Goal: Information Seeking & Learning: Learn about a topic

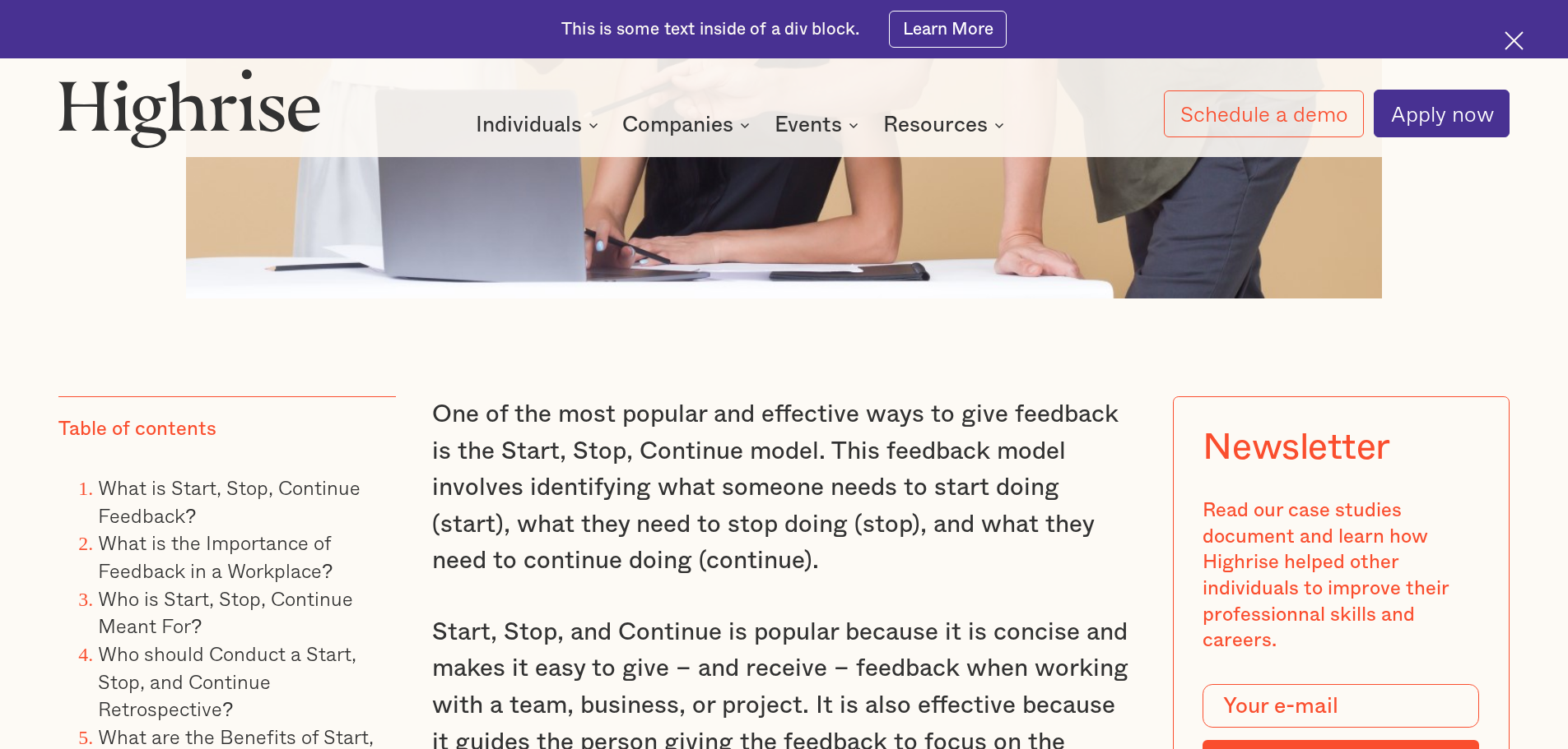
scroll to position [1398, 0]
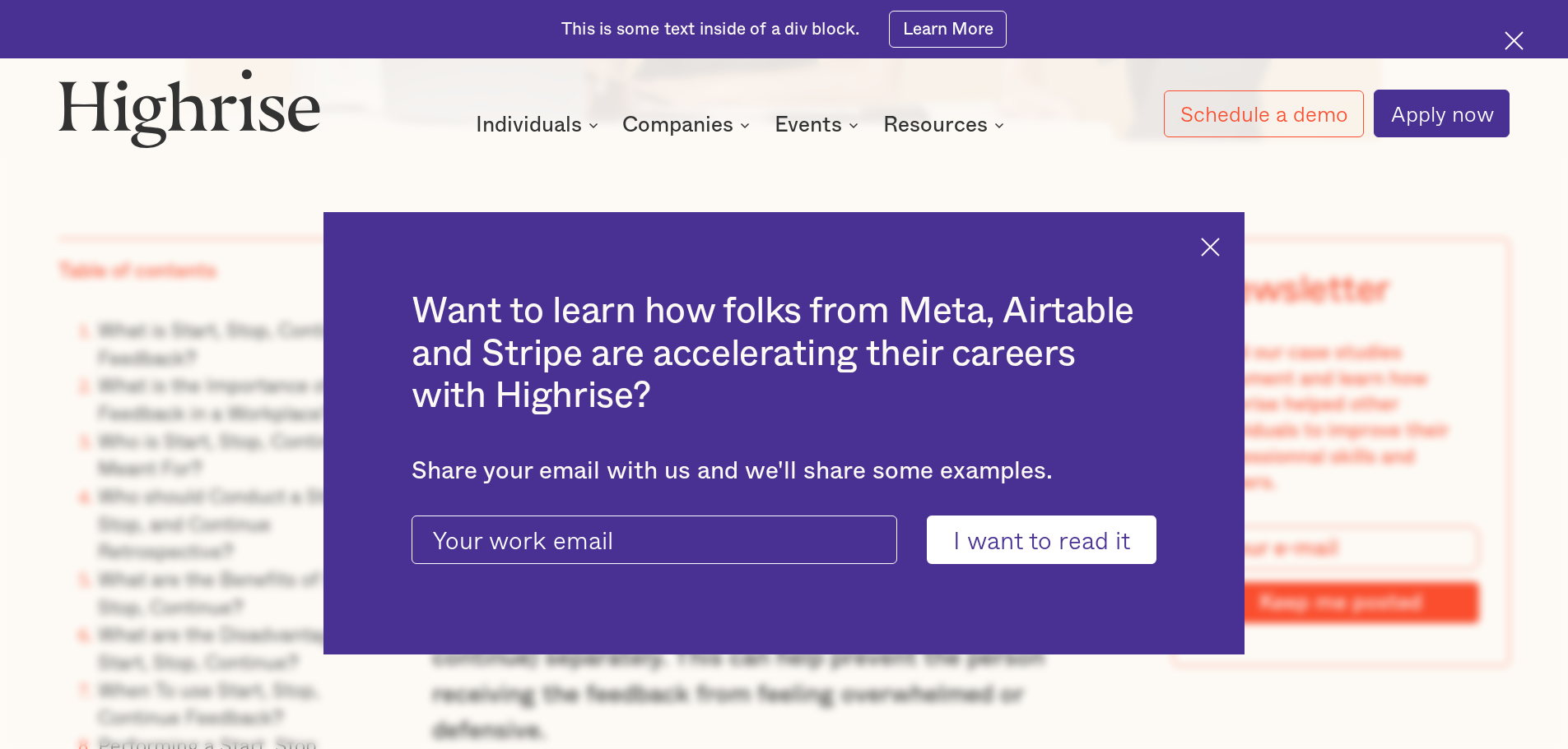
click at [1220, 238] on img at bounding box center [1210, 248] width 19 height 19
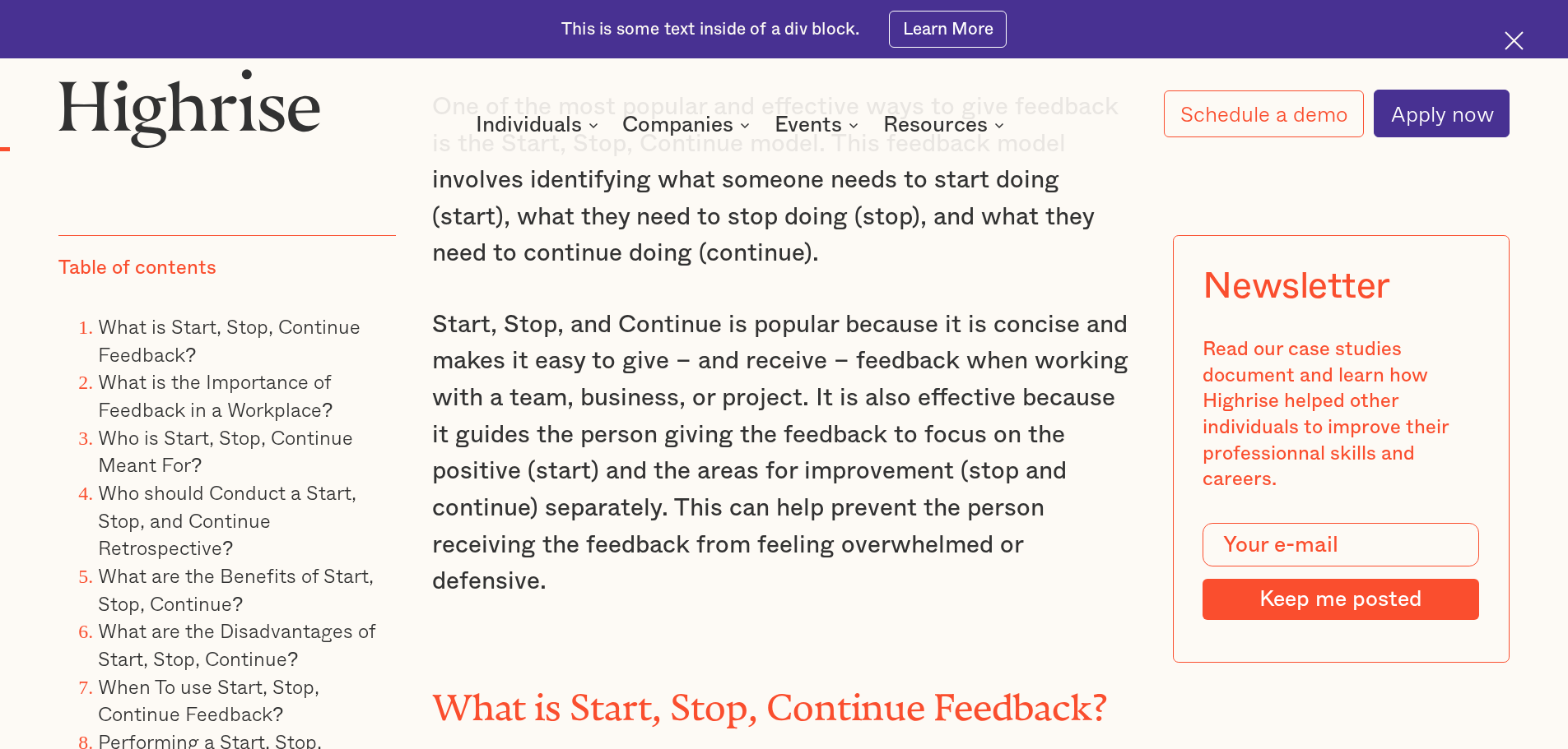
scroll to position [1563, 0]
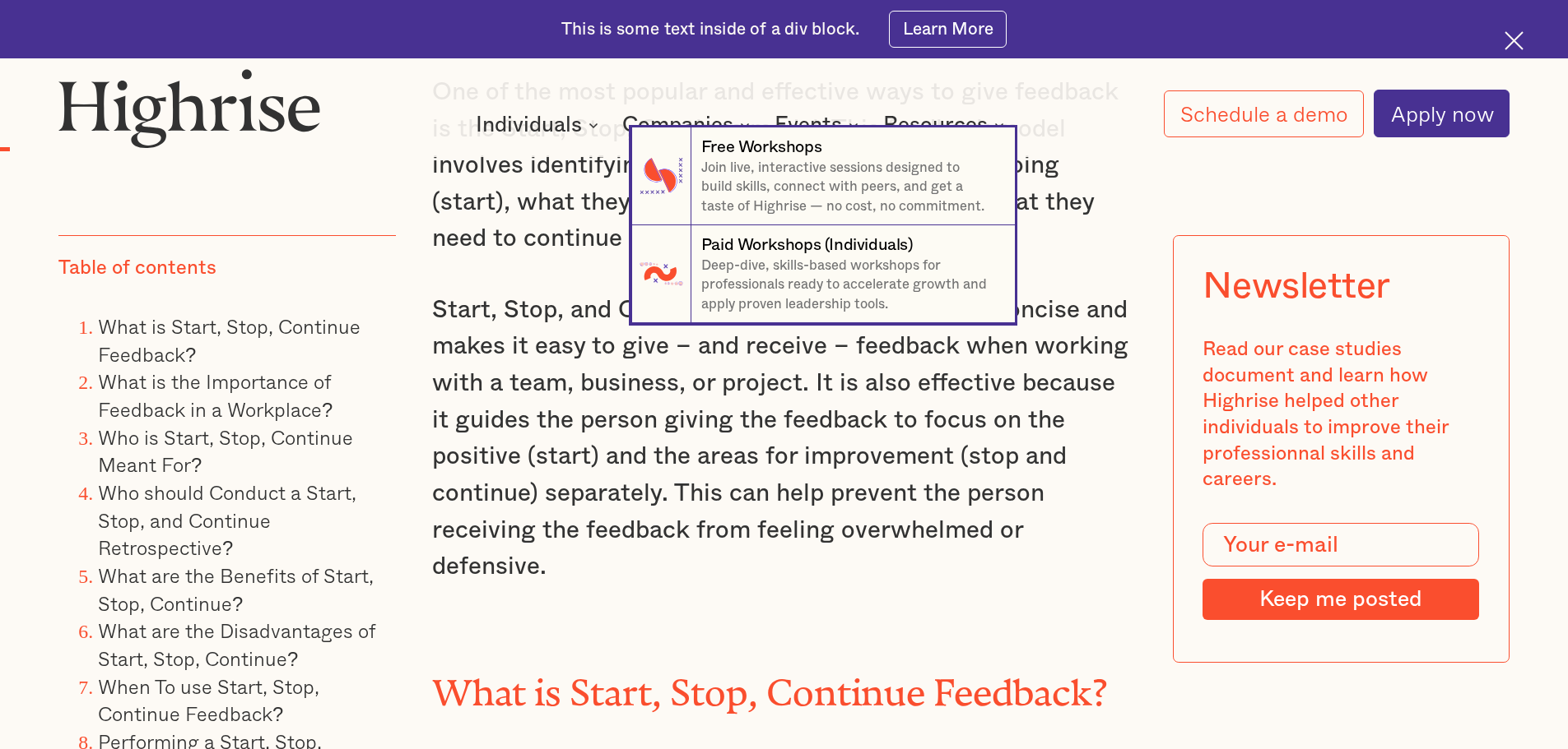
click at [524, 275] on nav "7 Free Workshops Join live, interactive sessions designed to build skills, conn…" at bounding box center [784, 225] width 1568 height 196
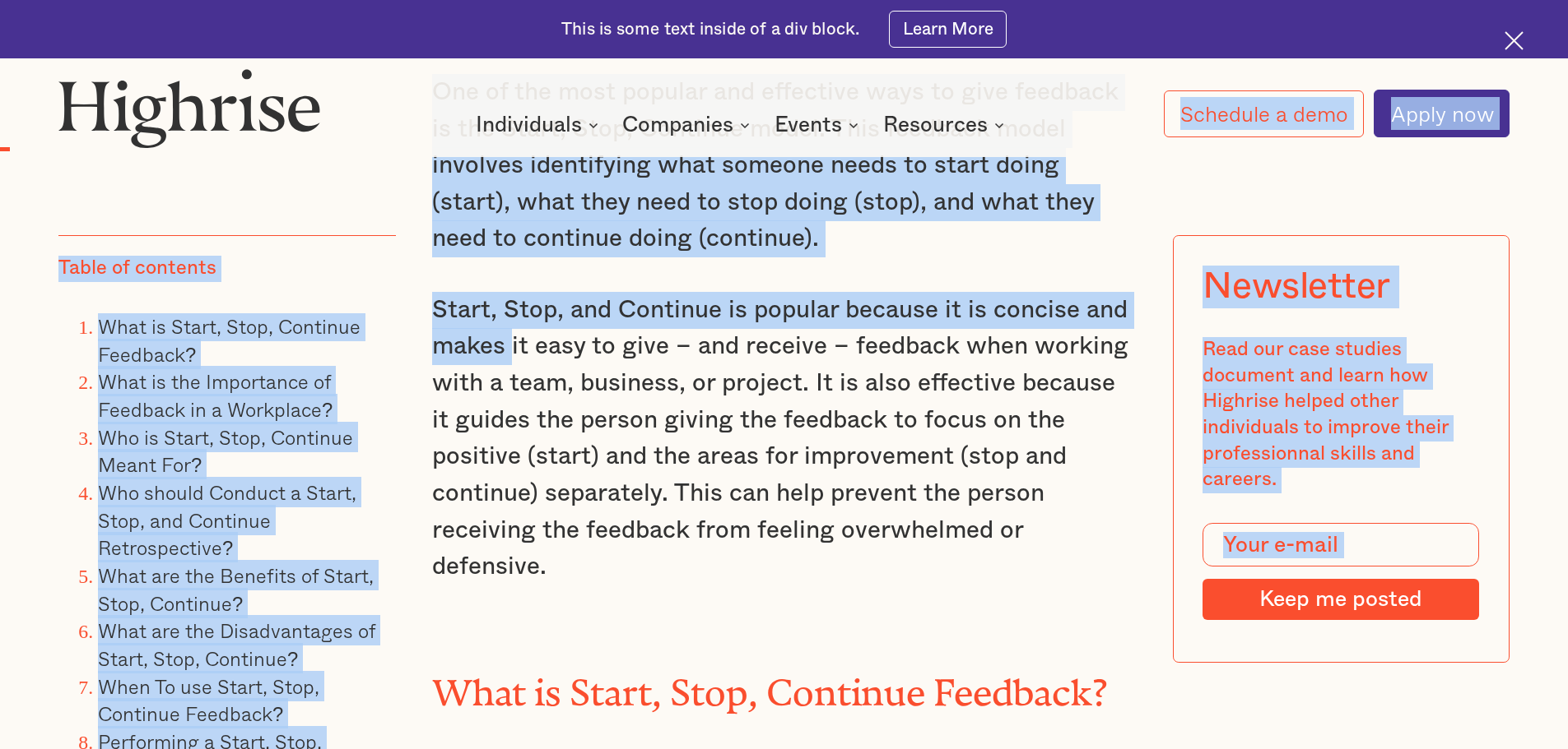
drag, startPoint x: 514, startPoint y: 333, endPoint x: 510, endPoint y: 378, distance: 45.2
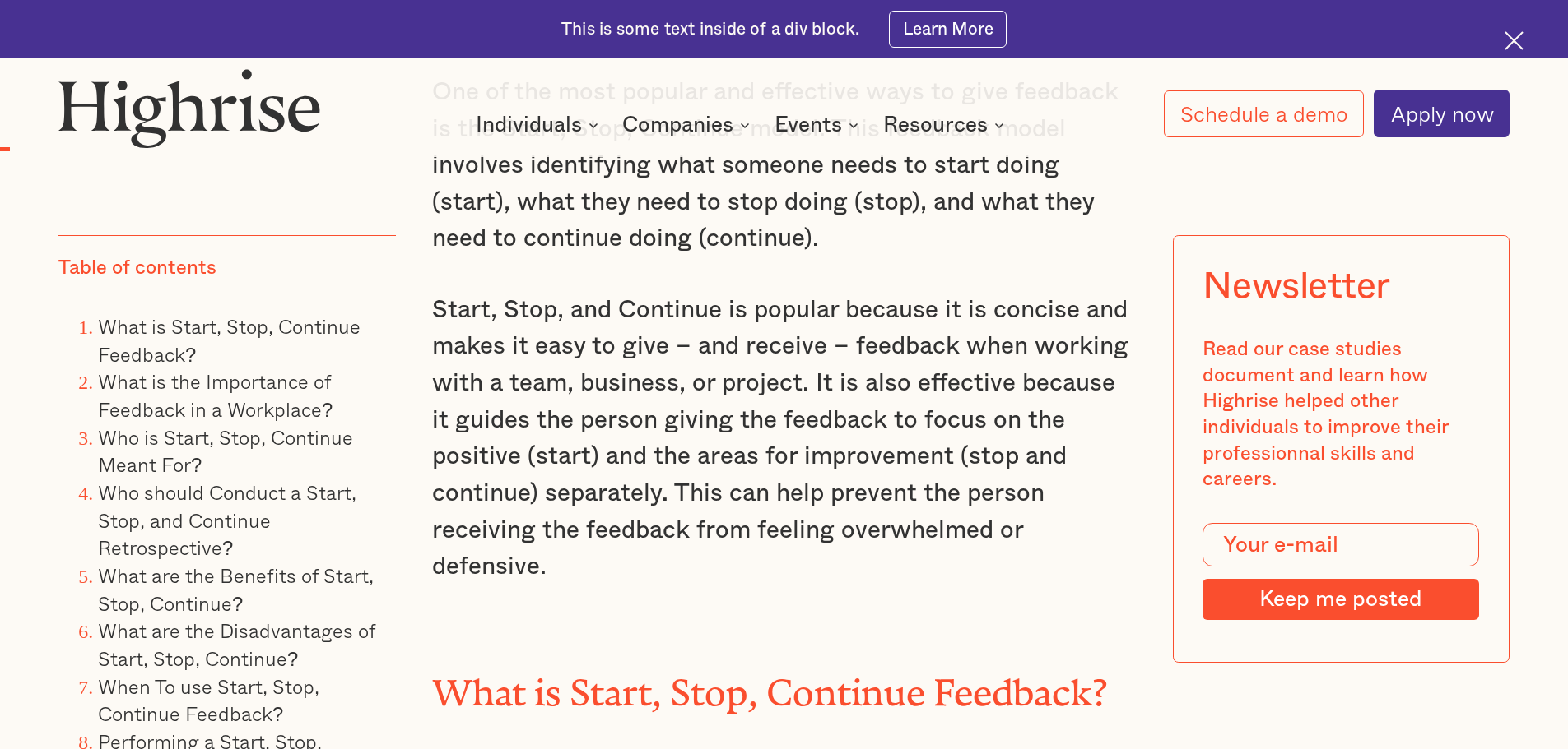
click at [563, 419] on p "Start, Stop, and Continue is popular because it is concise and makes it easy to…" at bounding box center [784, 438] width 704 height 294
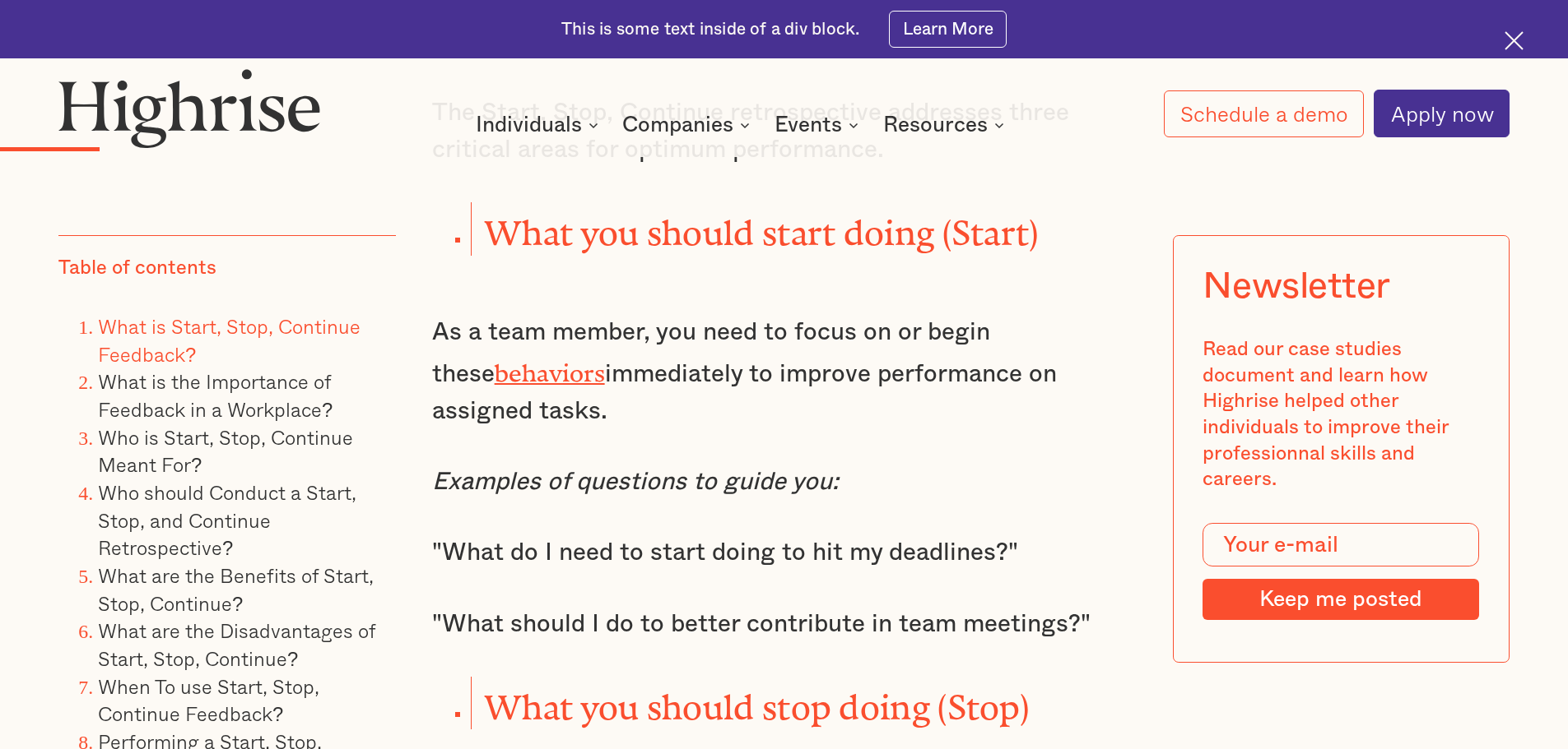
scroll to position [2468, 0]
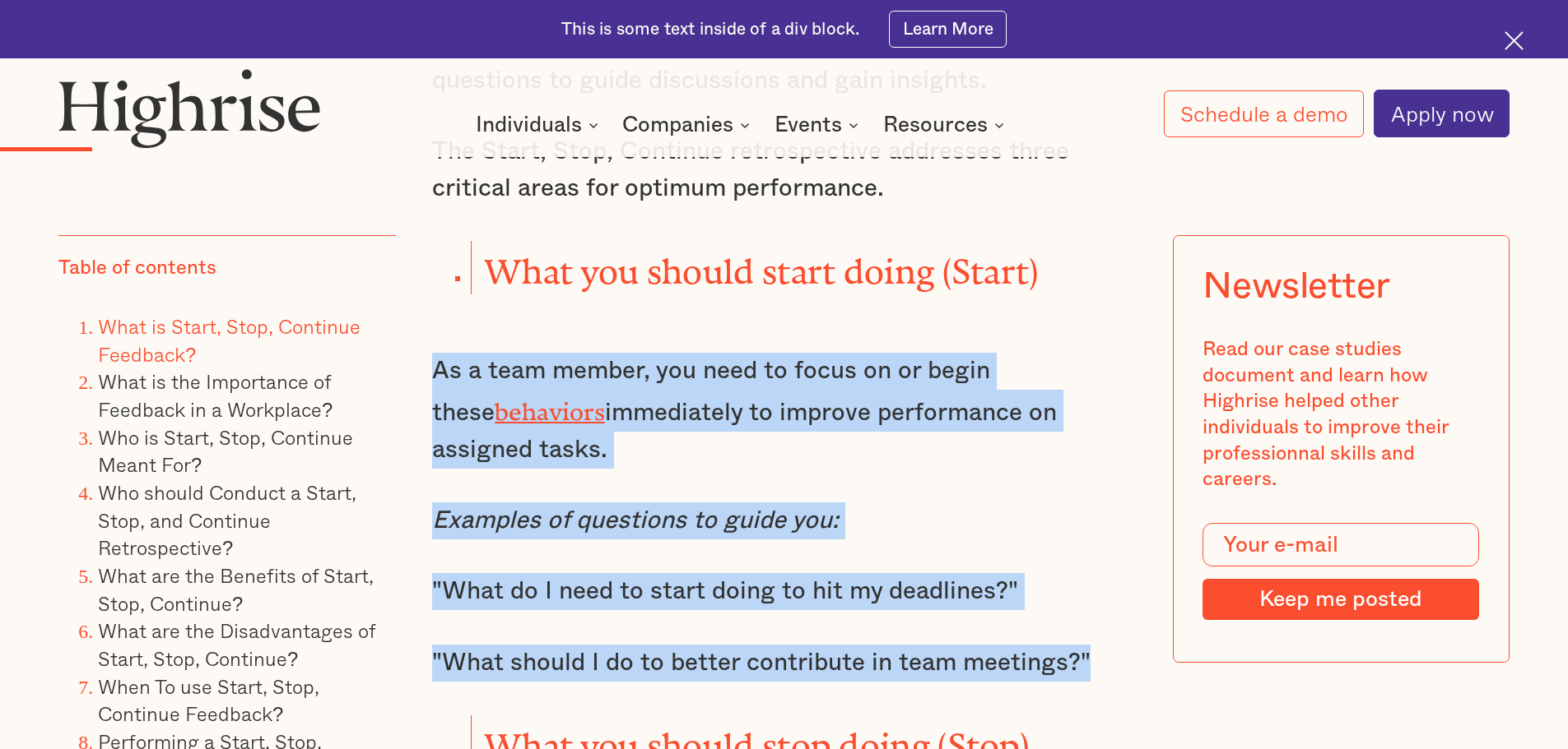
drag, startPoint x: 428, startPoint y: 345, endPoint x: 1092, endPoint y: 621, distance: 719.1
copy div "As a team member, you need to focus on or begin these behaviors immediately to …"
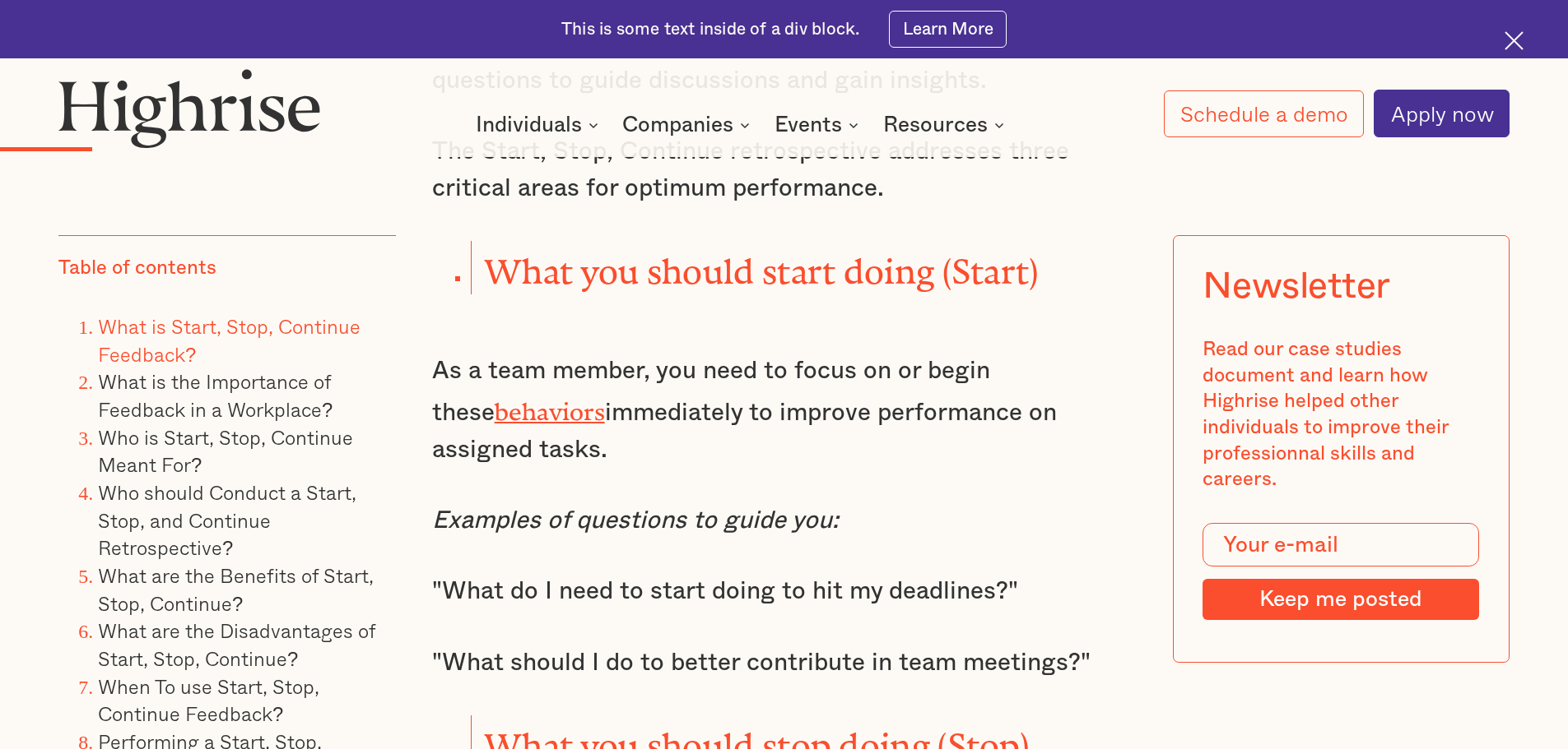
click at [905, 253] on strong "What you should start doing (Start)" at bounding box center [761, 263] width 554 height 22
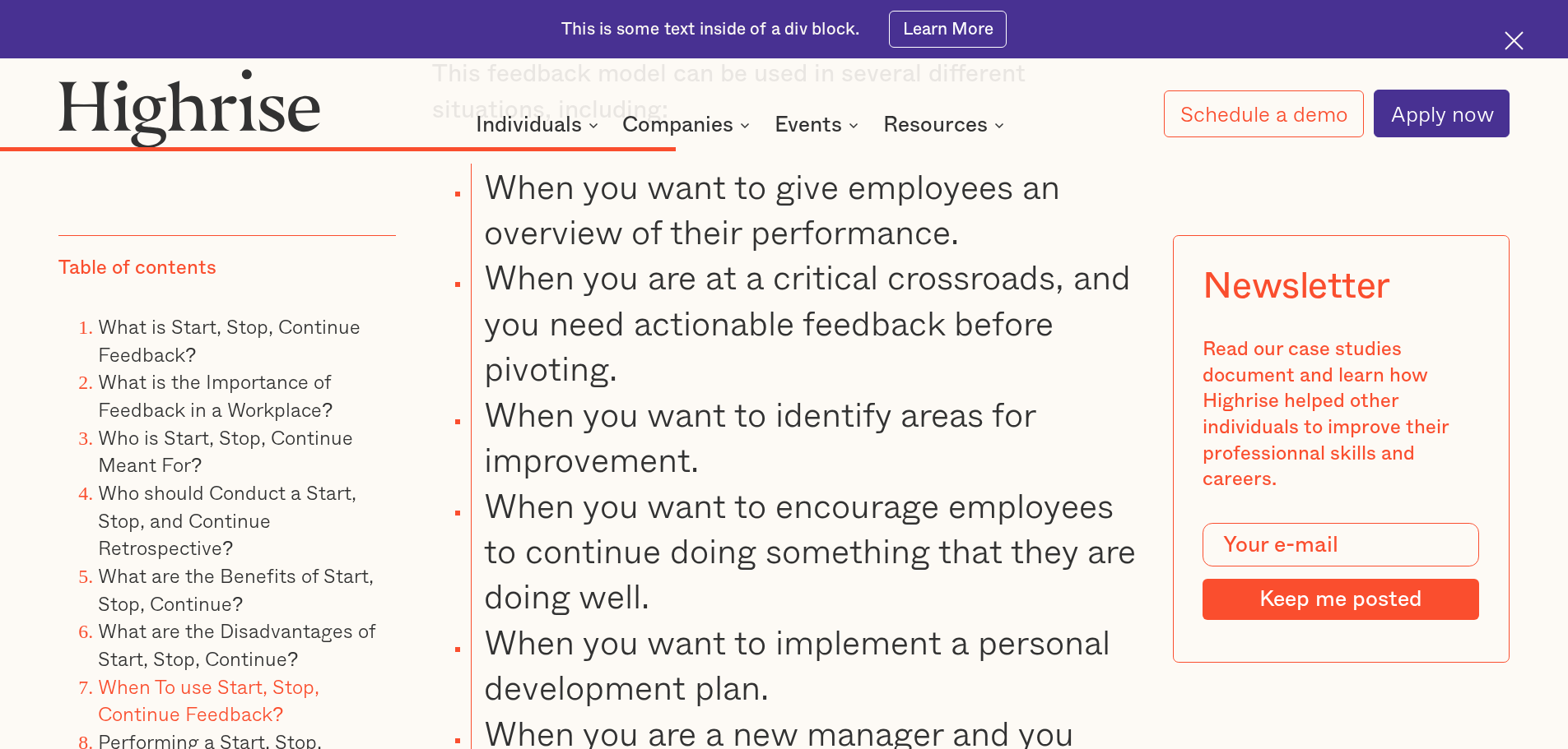
scroll to position [9130, 0]
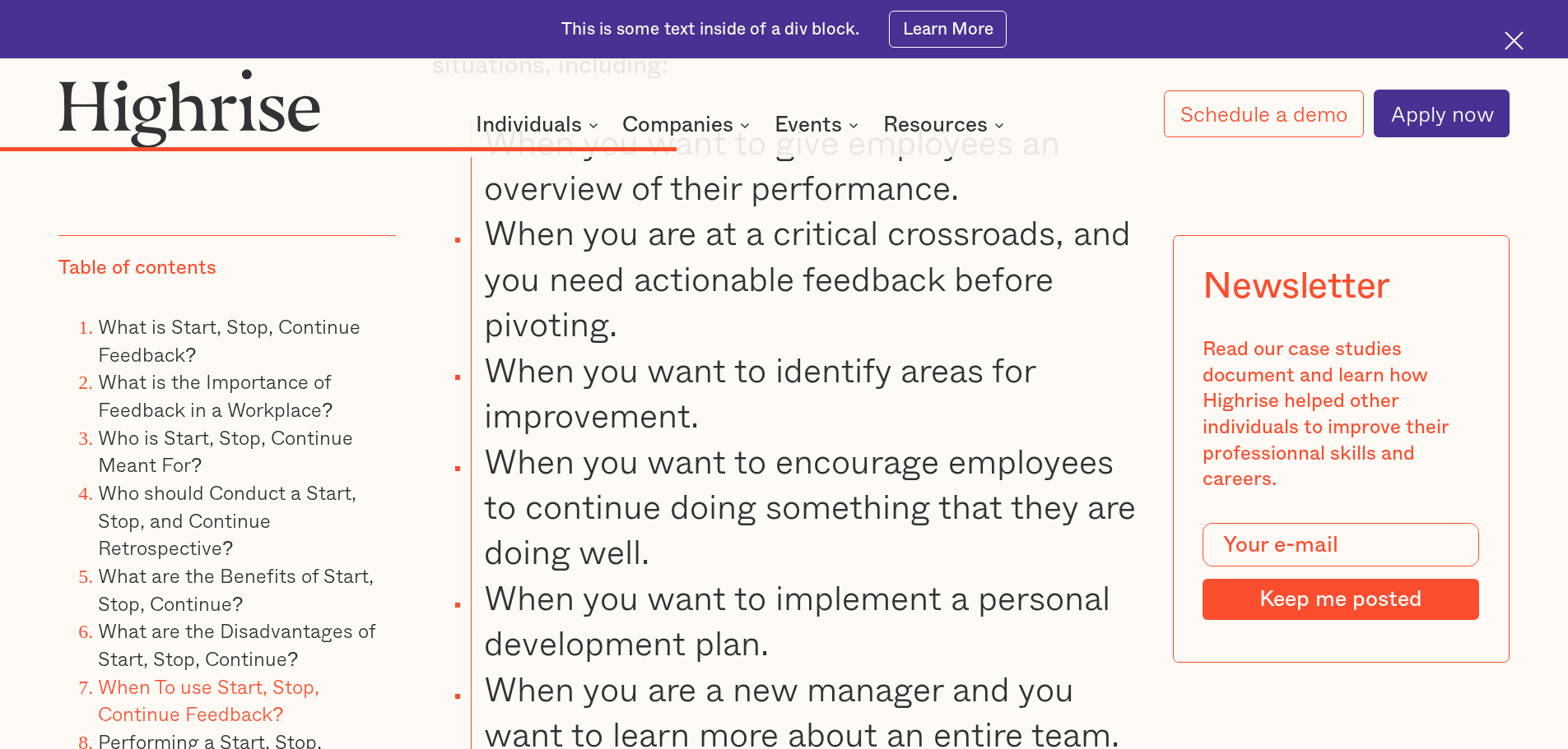
drag, startPoint x: 781, startPoint y: 322, endPoint x: 671, endPoint y: 290, distance: 114.6
click at [675, 300] on li "When you are at a critical crossroads, and you need actionable feedback before …" at bounding box center [803, 278] width 665 height 137
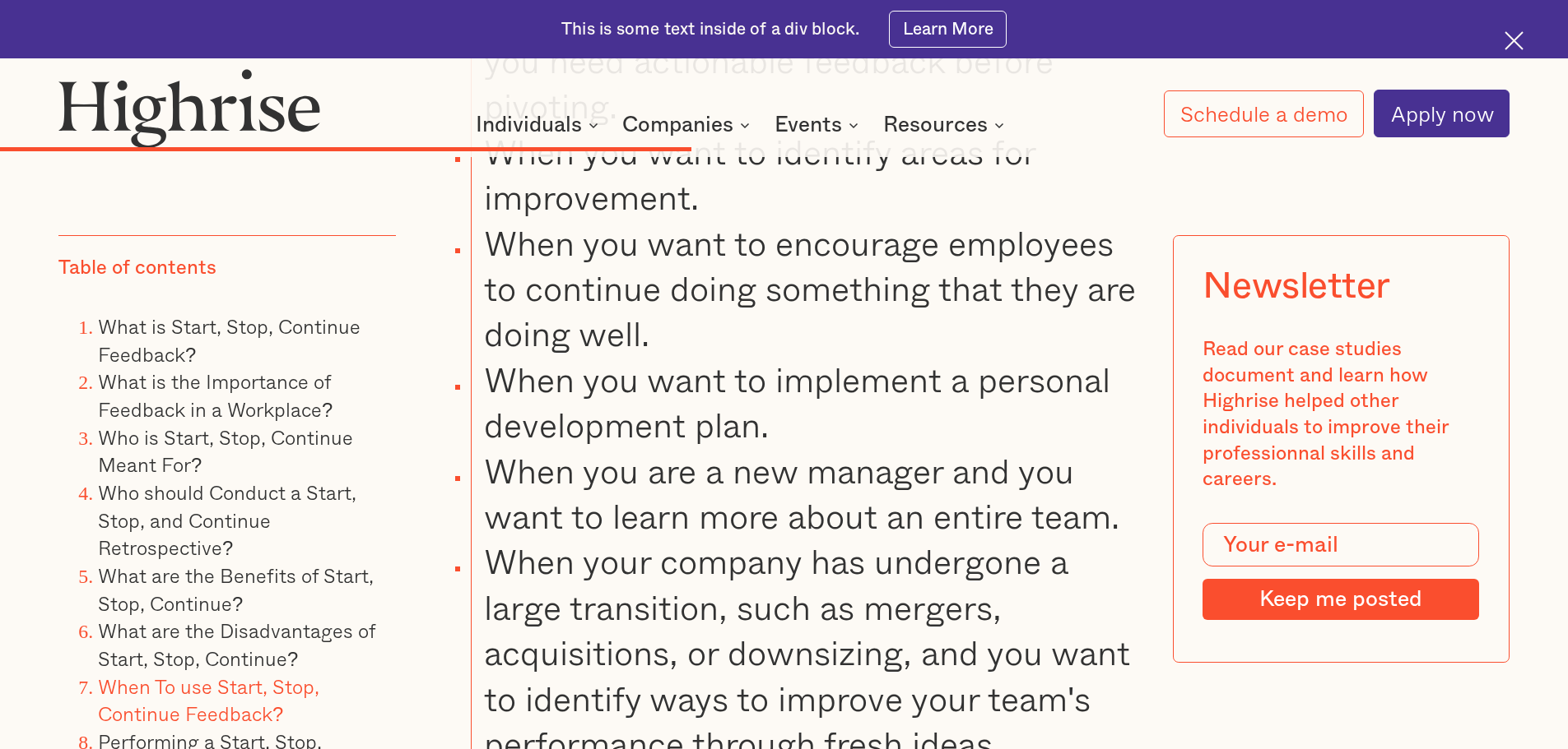
scroll to position [9377, 0]
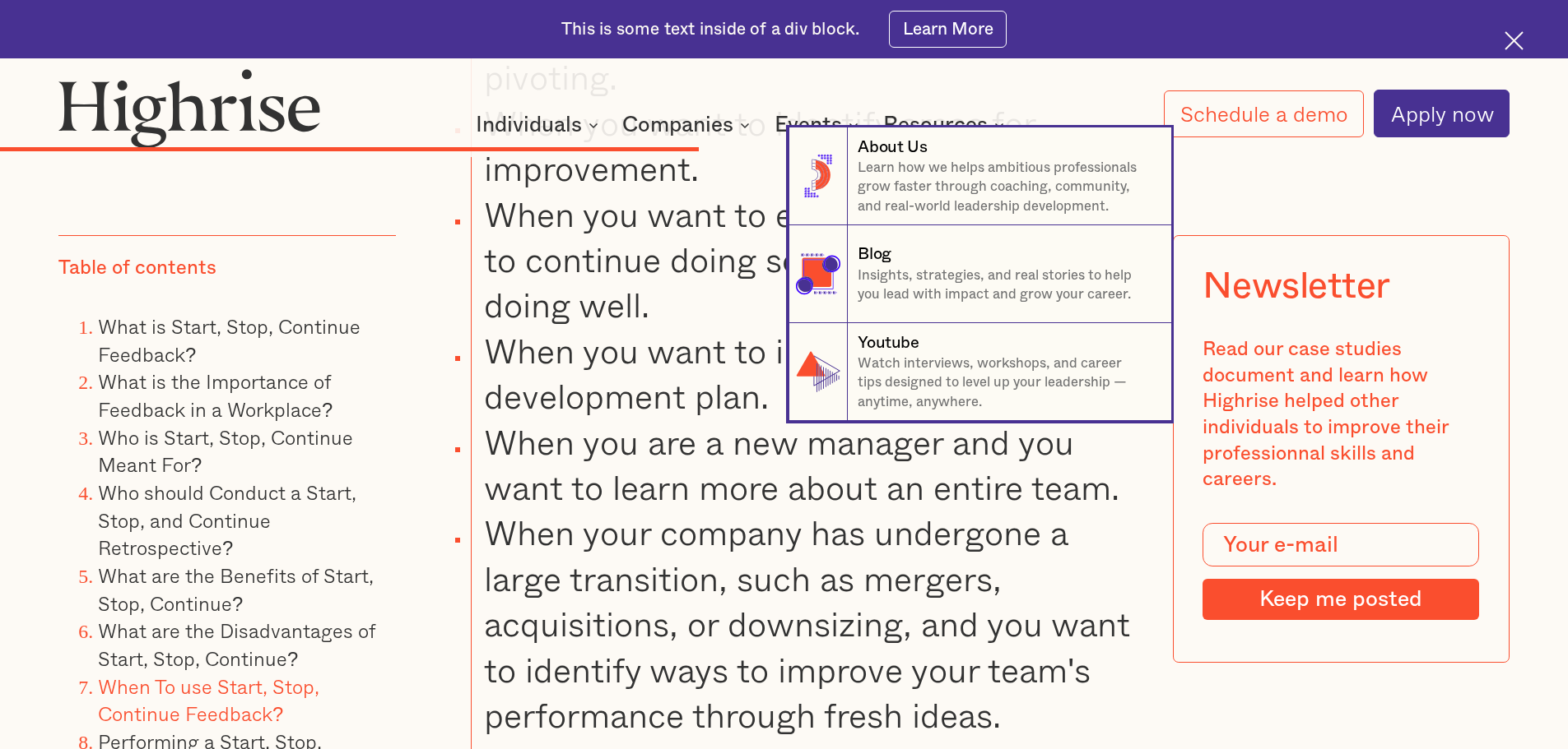
click at [606, 299] on nav "8 About Us Learn how we helps ambitious professionals grow faster through coach…" at bounding box center [784, 274] width 1568 height 294
drag, startPoint x: 737, startPoint y: 287, endPoint x: 730, endPoint y: 298, distance: 13.0
click at [734, 292] on nav "8 About Us Learn how we helps ambitious professionals grow faster through coach…" at bounding box center [784, 274] width 1568 height 294
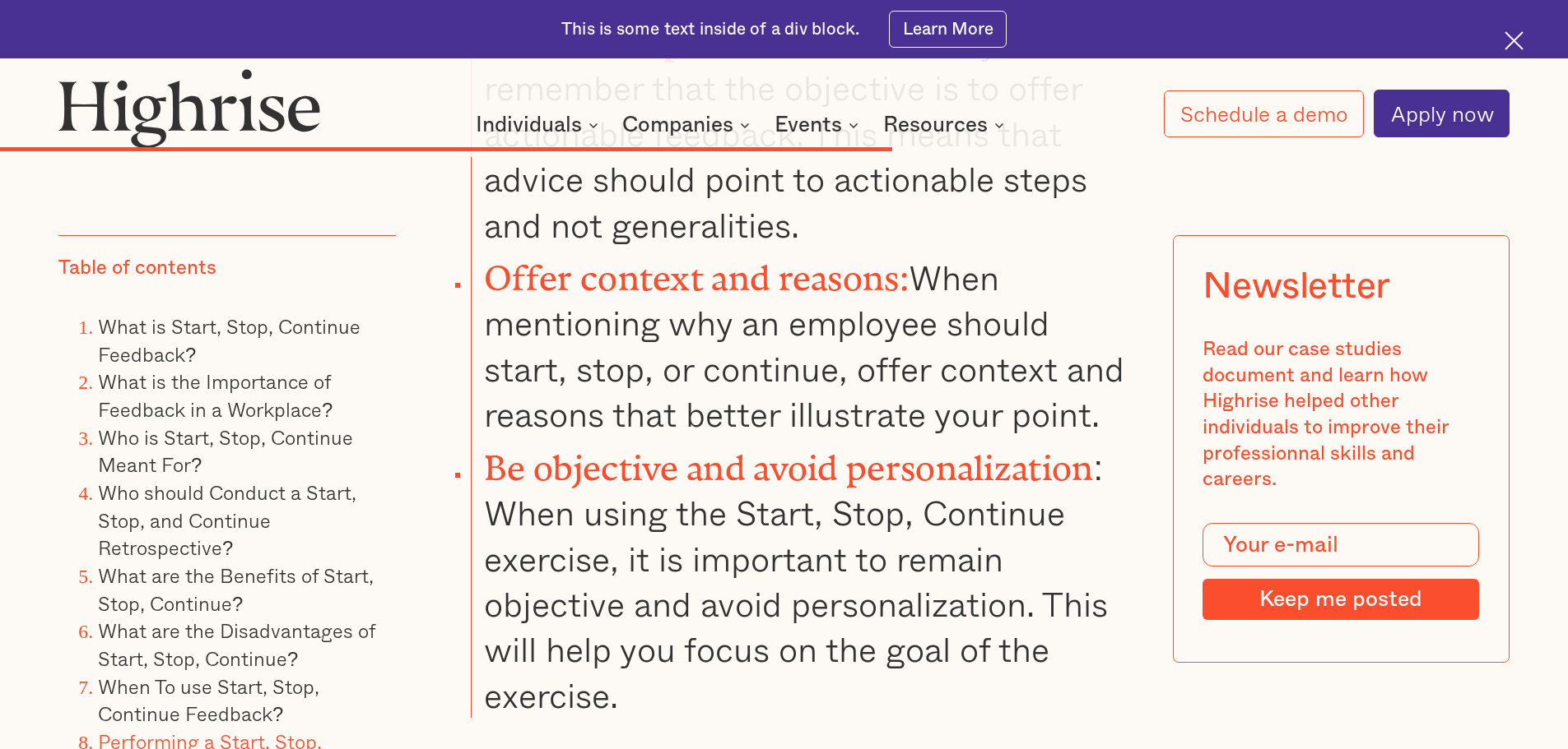
scroll to position [11598, 0]
